Goal: Information Seeking & Learning: Learn about a topic

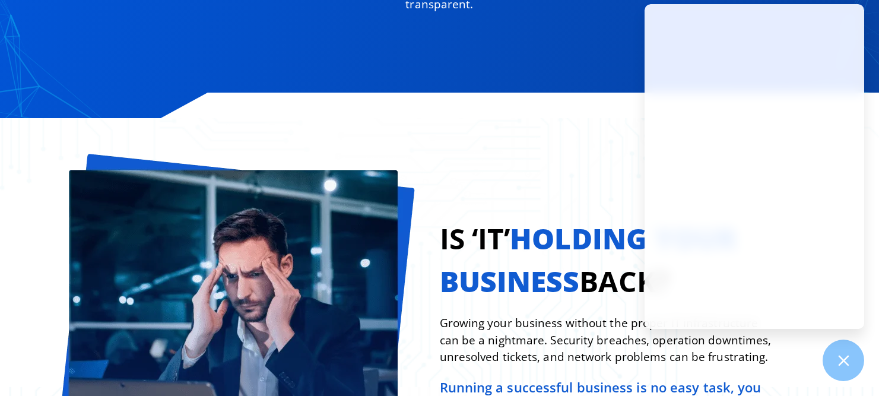
scroll to position [1118, 0]
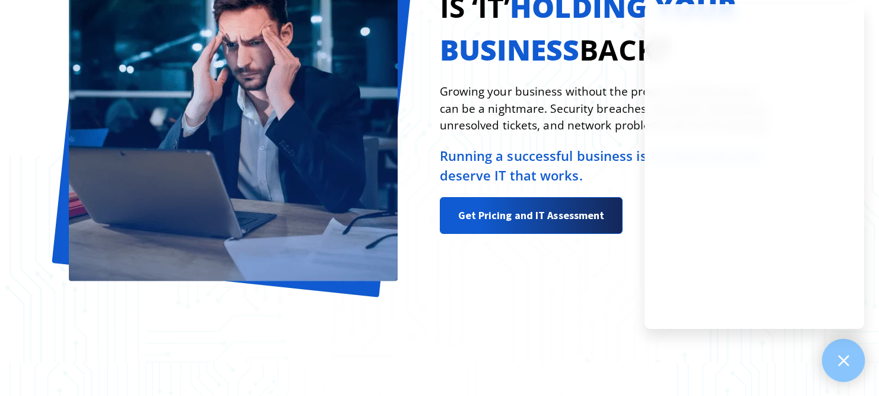
click at [845, 357] on icon at bounding box center [843, 360] width 11 height 11
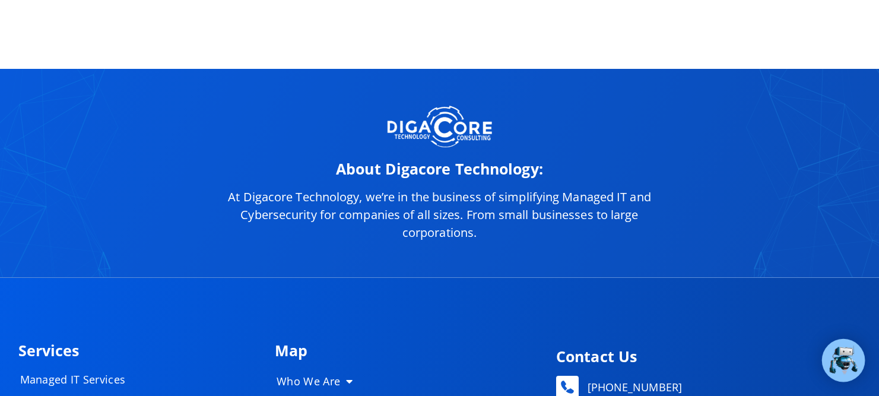
scroll to position [5438, 0]
